Goal: Check status: Check status

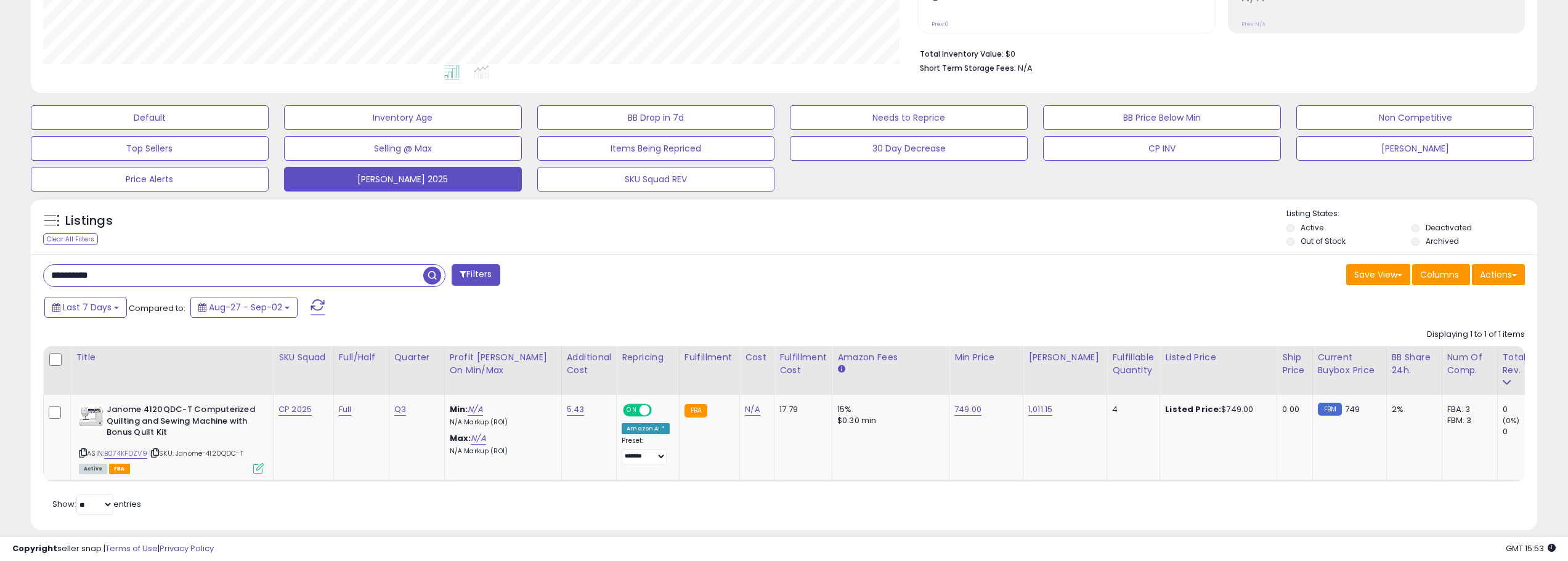
scroll to position [252, 875]
click at [415, 195] on div "Listings Clear All Filters" at bounding box center [784, 368] width 1525 height 354
click at [420, 179] on button "[PERSON_NAME] 2025" at bounding box center [403, 180] width 238 height 25
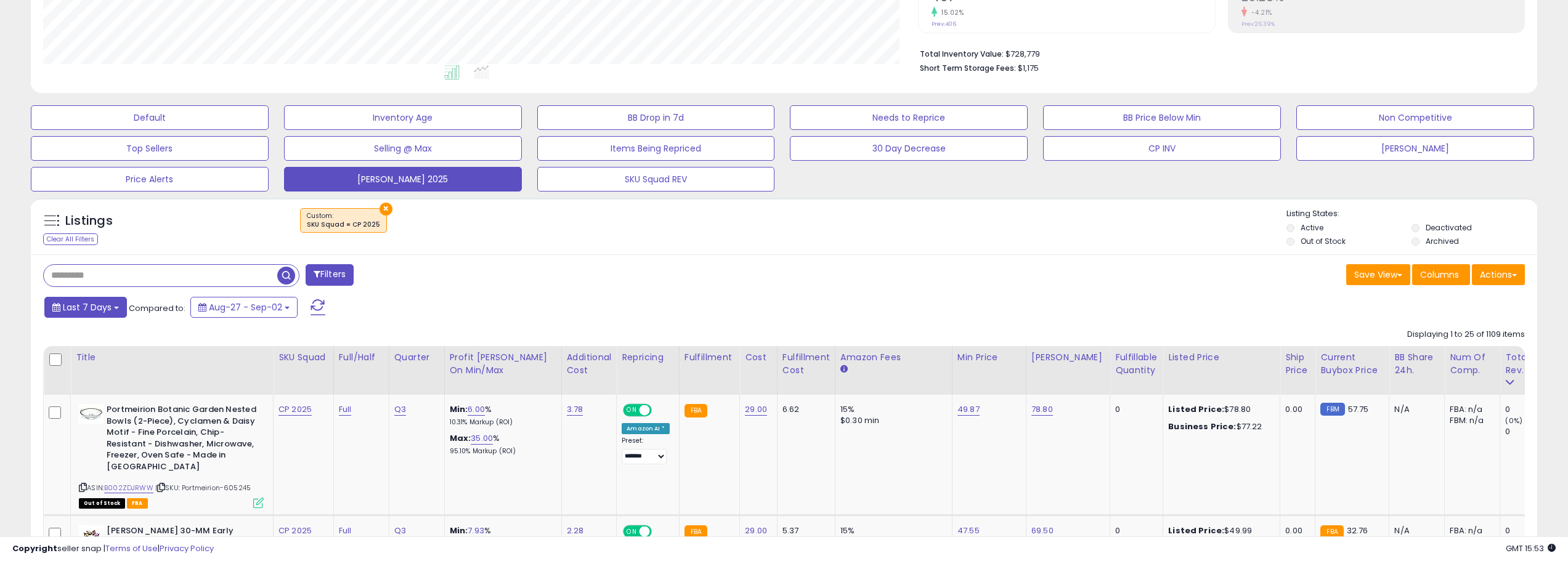
click at [113, 310] on button "Last 7 Days" at bounding box center [85, 307] width 82 height 21
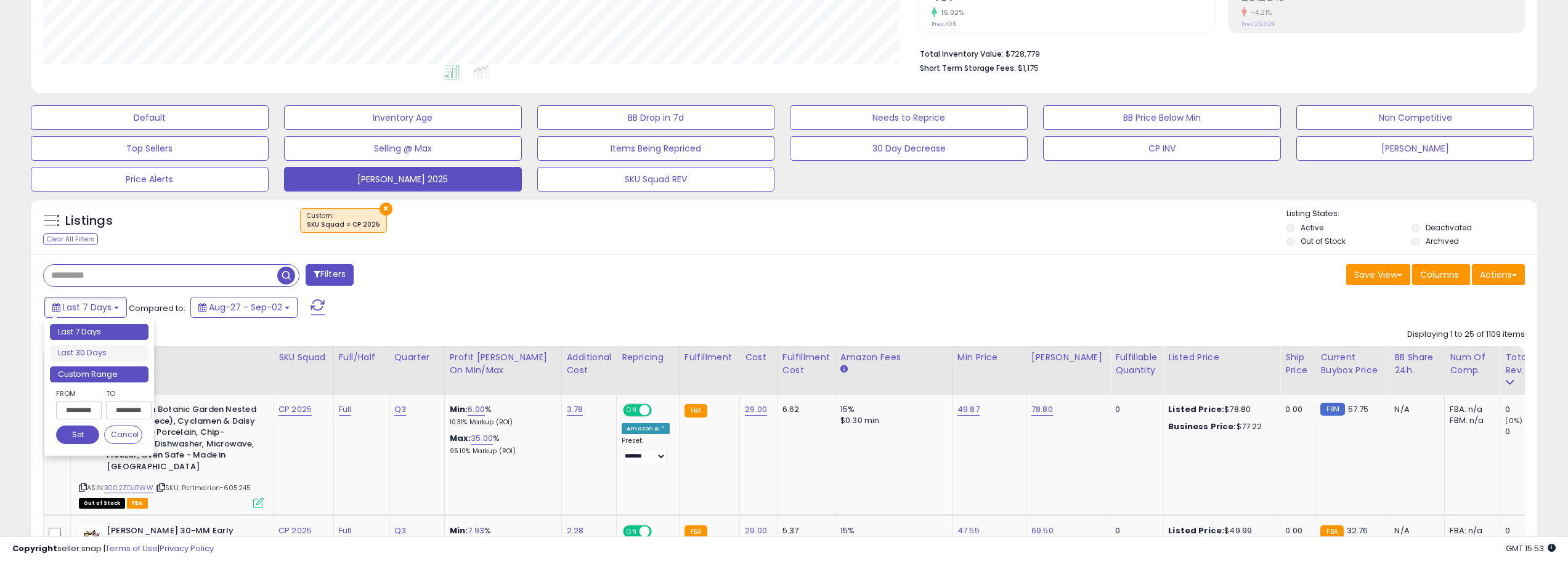
click at [116, 379] on li "Custom Range" at bounding box center [100, 374] width 99 height 16
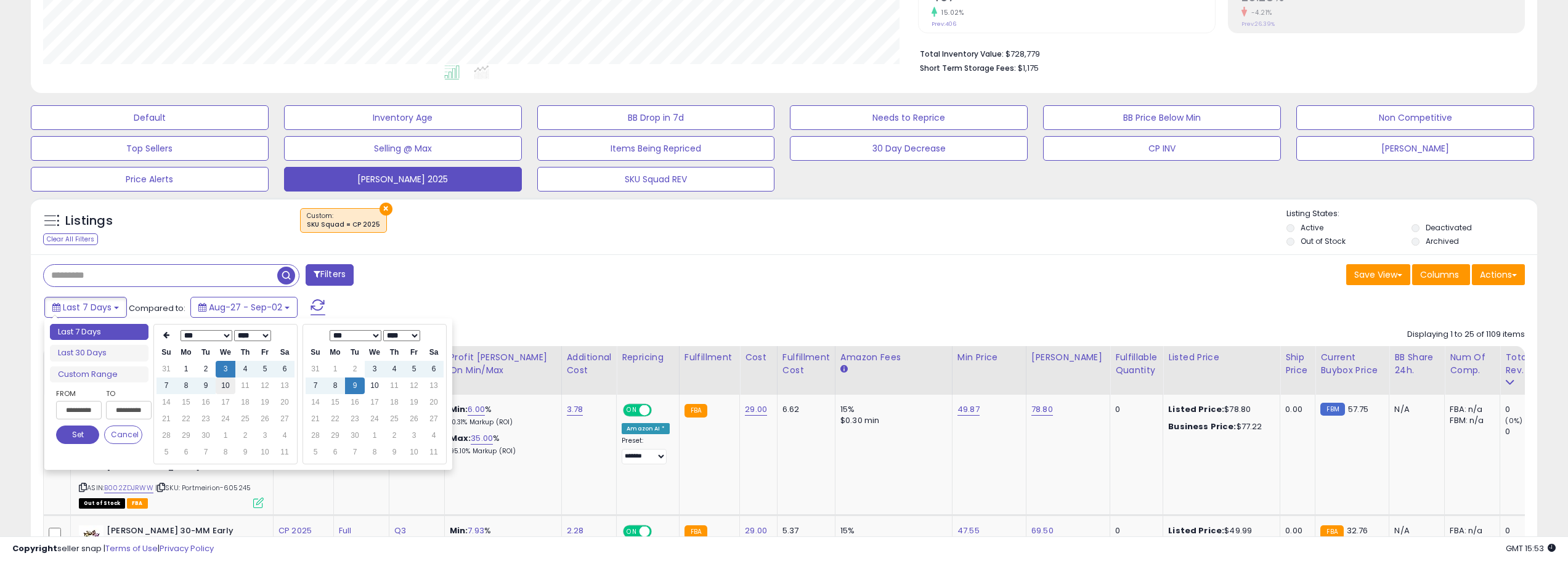
type input "**********"
click at [225, 384] on td "10" at bounding box center [225, 385] width 19 height 16
type input "**********"
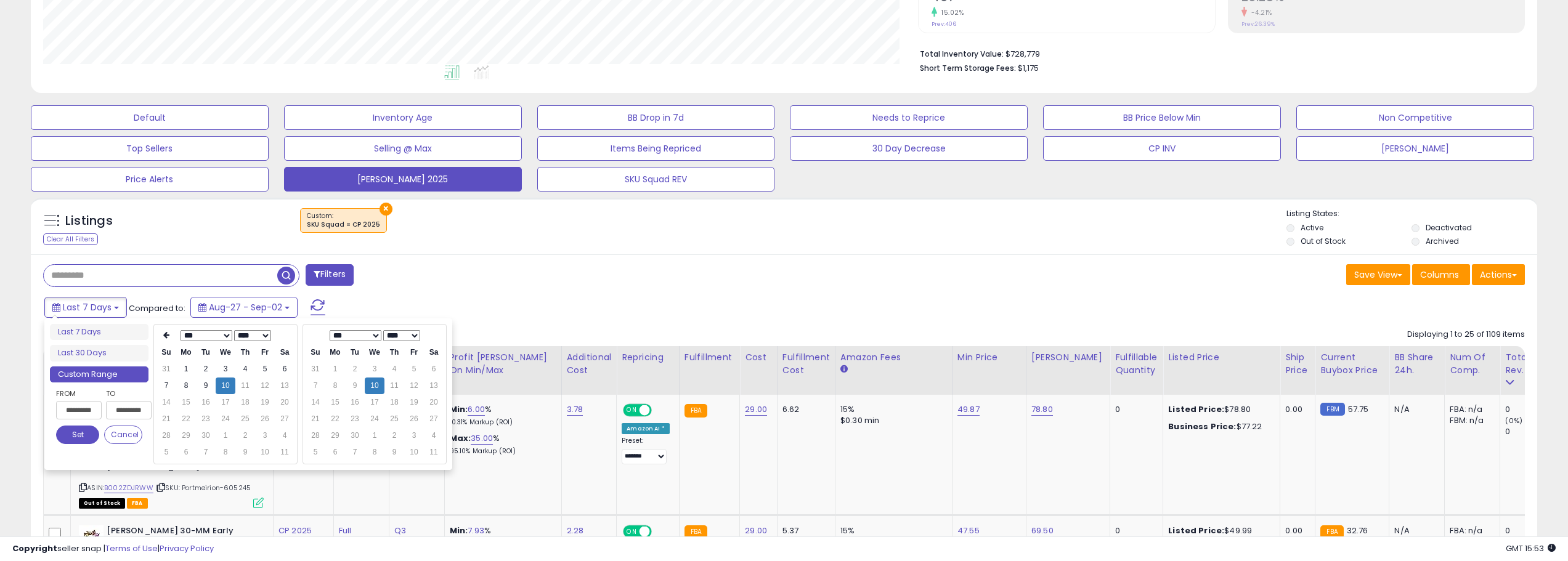
type input "**********"
drag, startPoint x: 71, startPoint y: 432, endPoint x: 105, endPoint y: 419, distance: 36.4
click at [74, 429] on button "Set" at bounding box center [77, 435] width 43 height 18
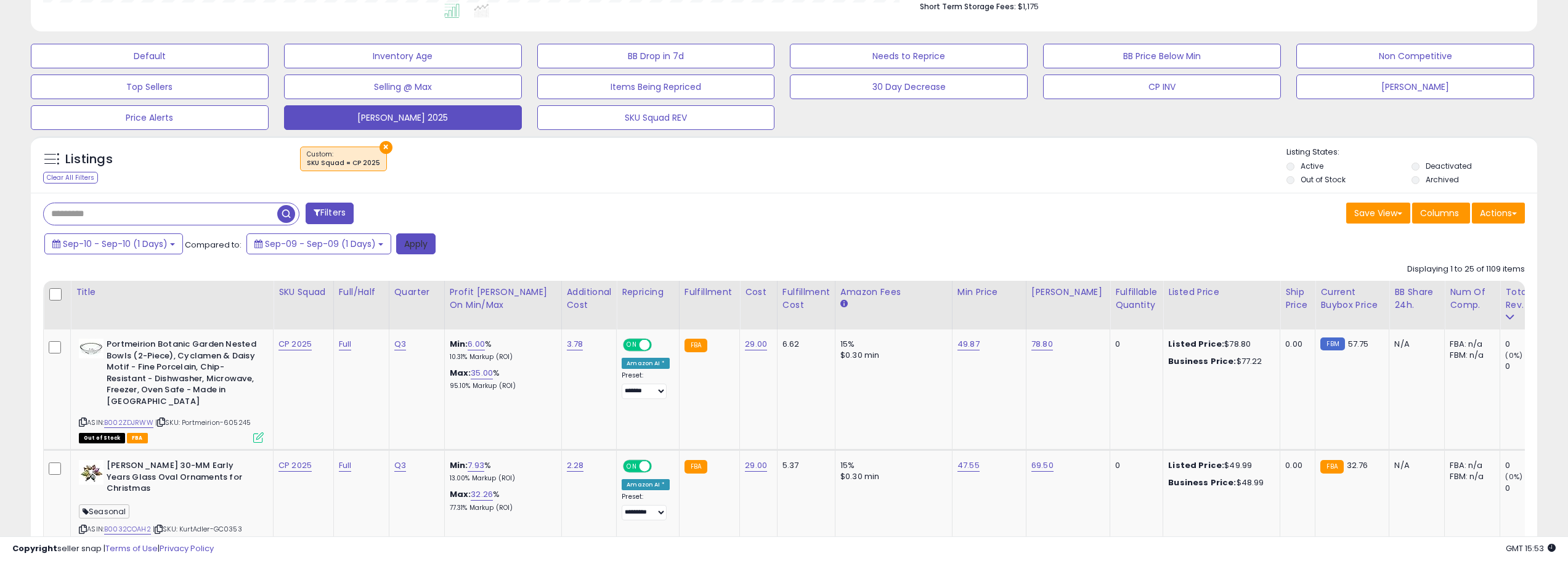
click at [418, 243] on button "Apply" at bounding box center [415, 244] width 40 height 21
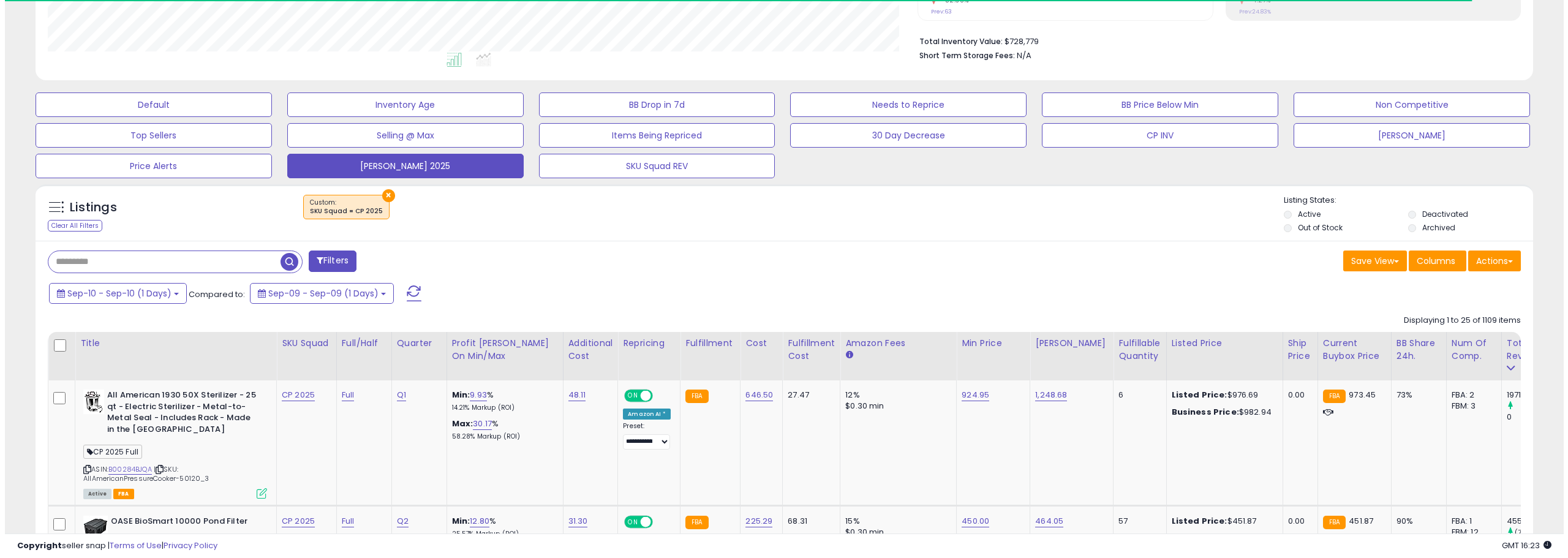
scroll to position [232, 0]
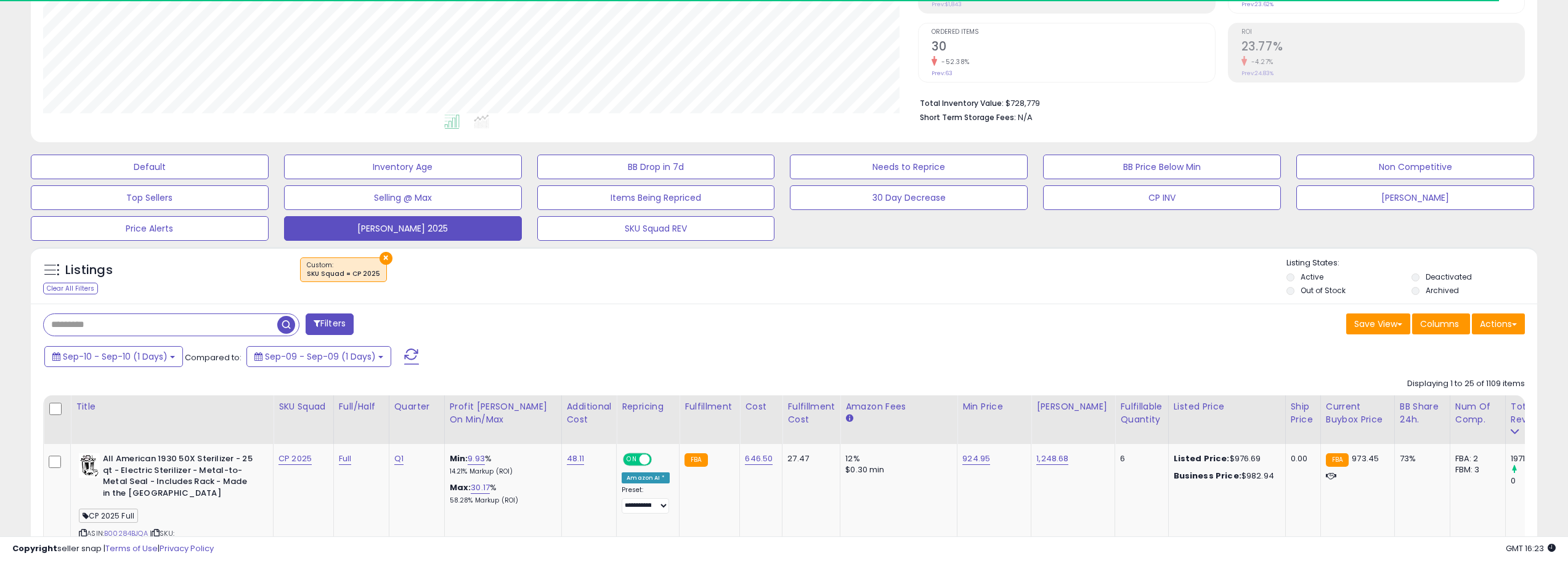
click at [411, 352] on span at bounding box center [411, 356] width 14 height 16
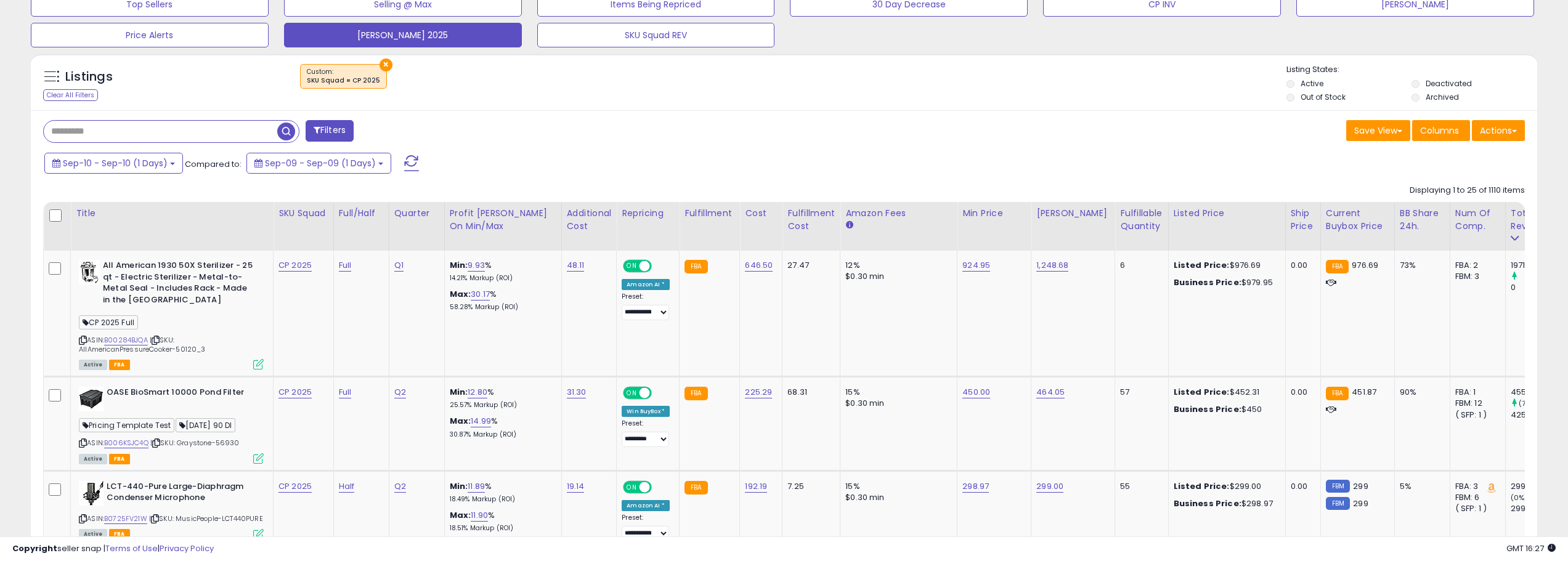
scroll to position [480, 0]
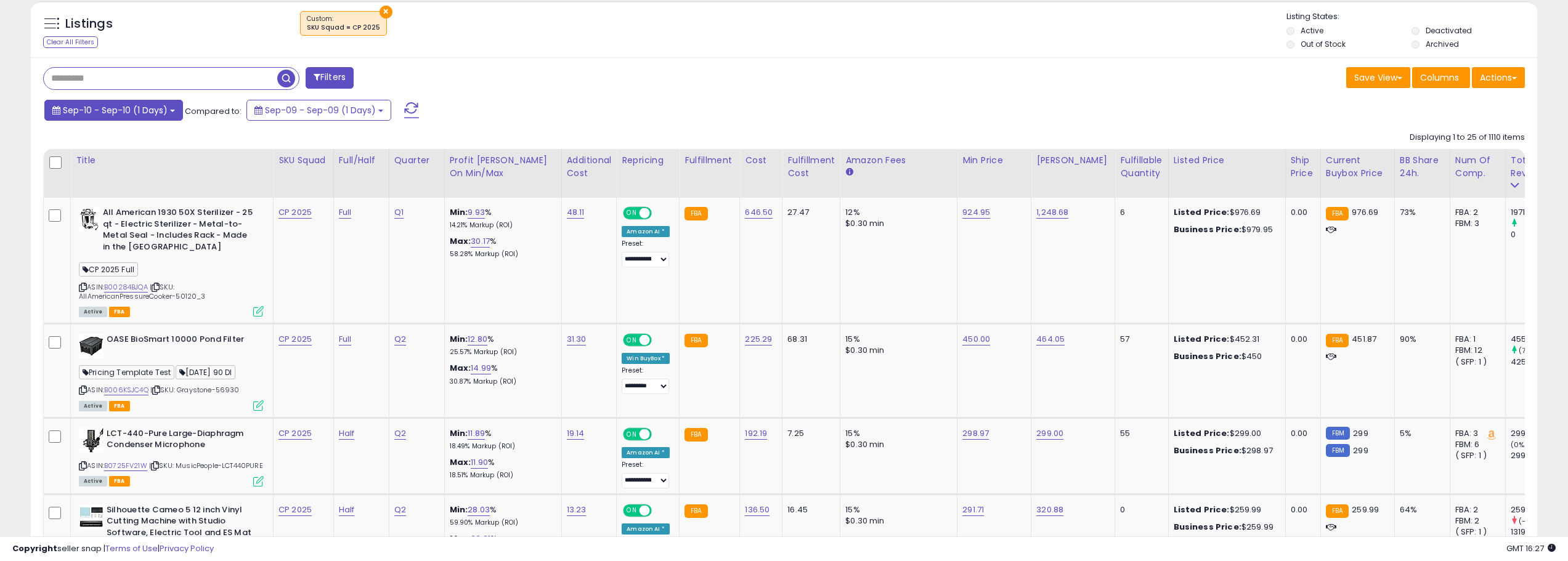
click at [168, 113] on button "Sep-10 - Sep-10 (1 Days)" at bounding box center [113, 110] width 138 height 21
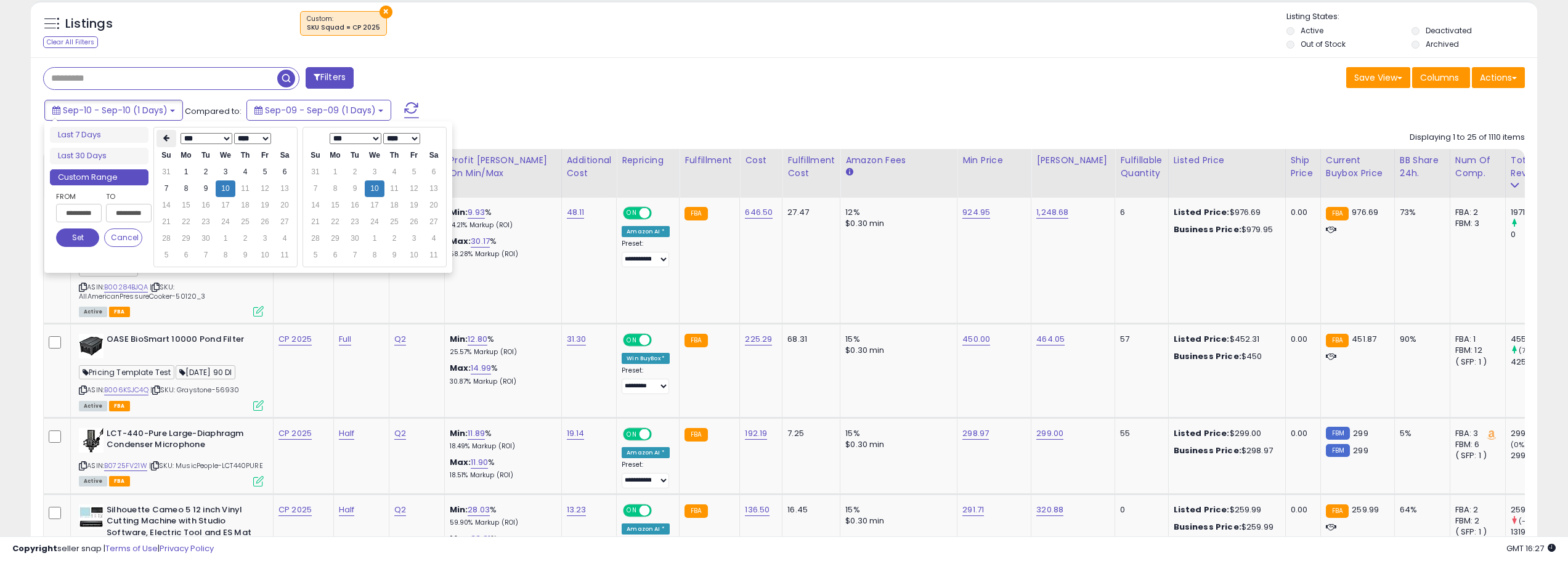
click at [157, 138] on th at bounding box center [166, 139] width 19 height 17
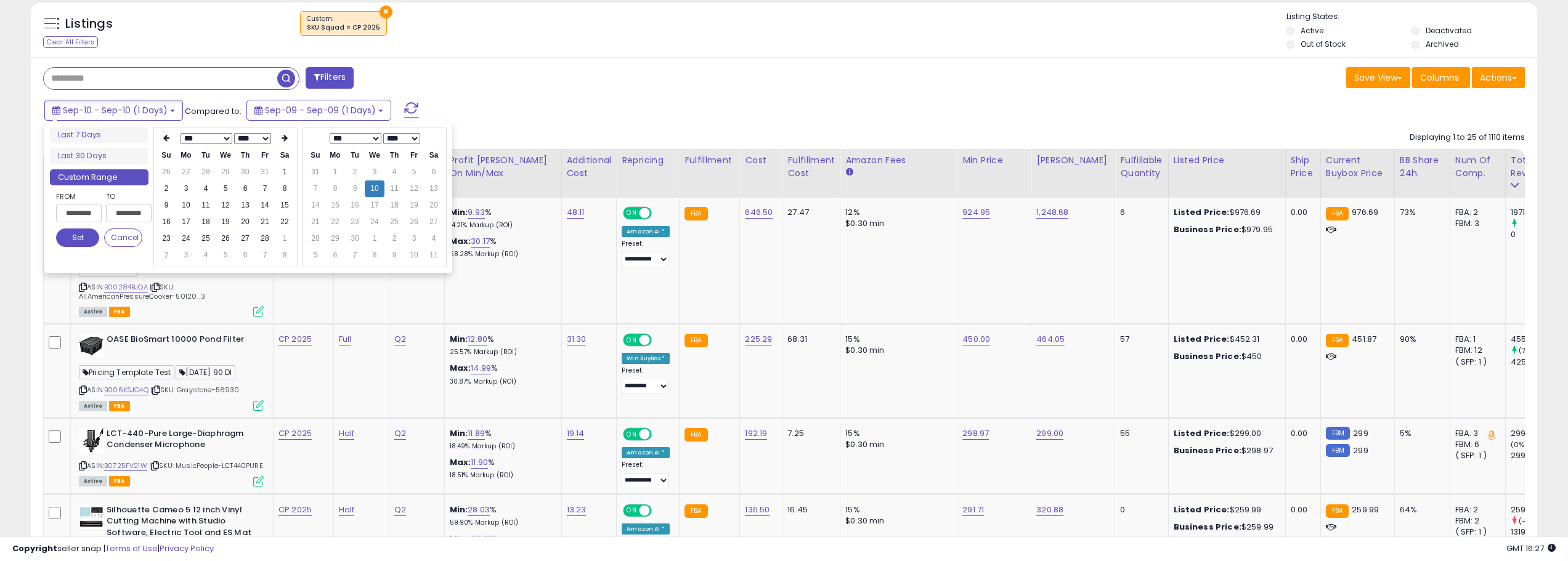
click at [157, 138] on th at bounding box center [166, 139] width 19 height 17
click at [223, 172] on td "1" at bounding box center [225, 172] width 19 height 16
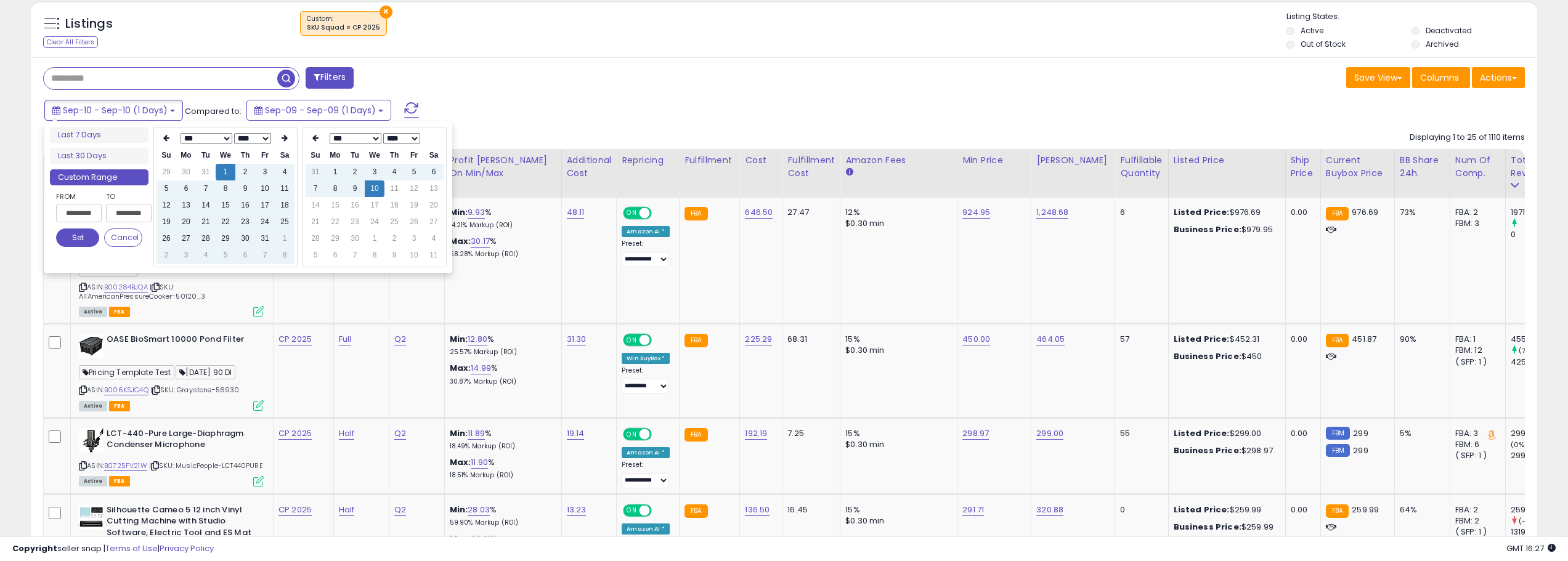
type input "**********"
click at [92, 236] on button "Set" at bounding box center [77, 238] width 43 height 18
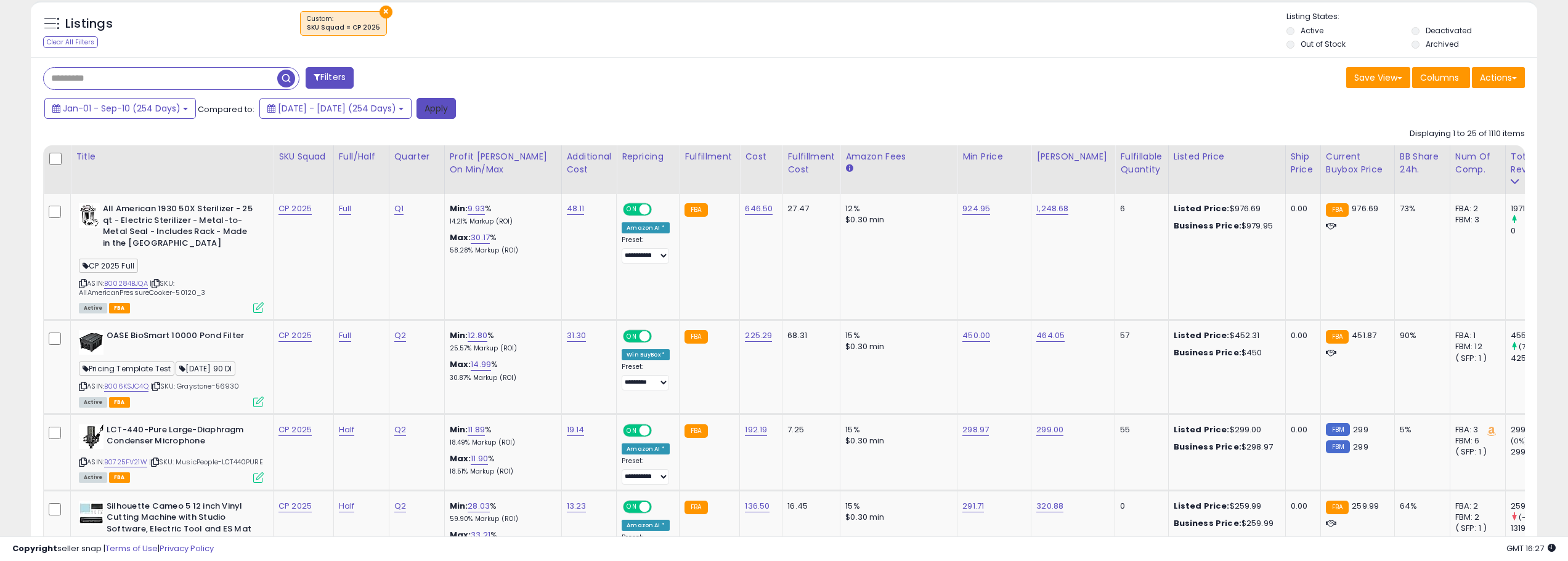
click at [456, 109] on button "Apply" at bounding box center [436, 108] width 40 height 21
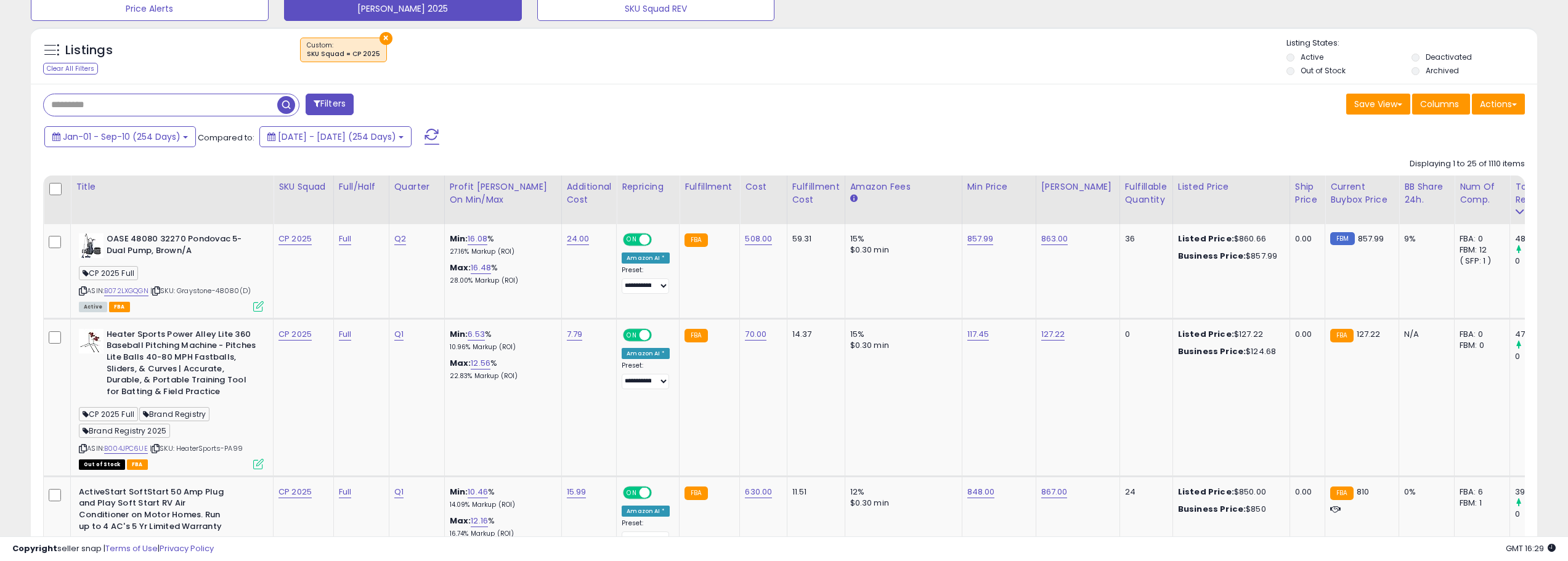
scroll to position [431, 0]
